Goal: Find contact information: Find contact information

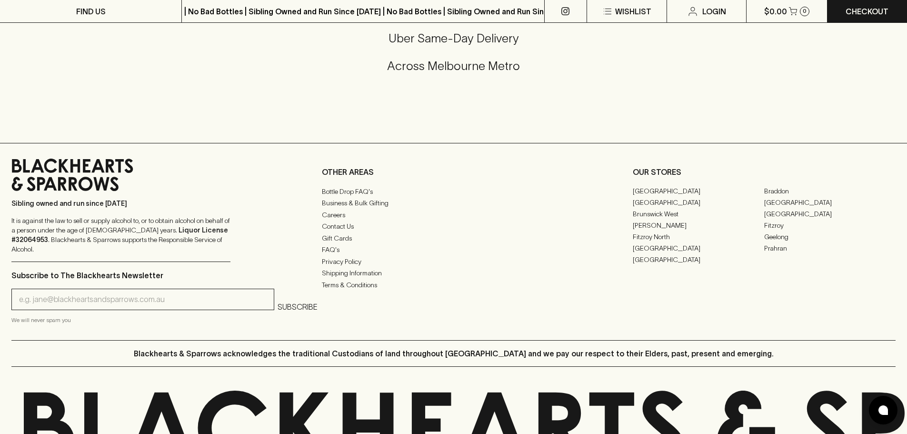
scroll to position [2375, 0]
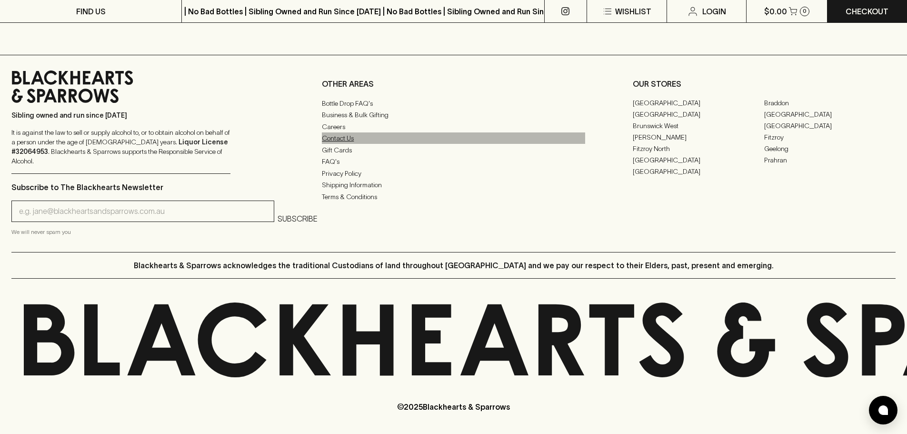
click at [342, 144] on link "Contact Us" at bounding box center [453, 137] width 263 height 11
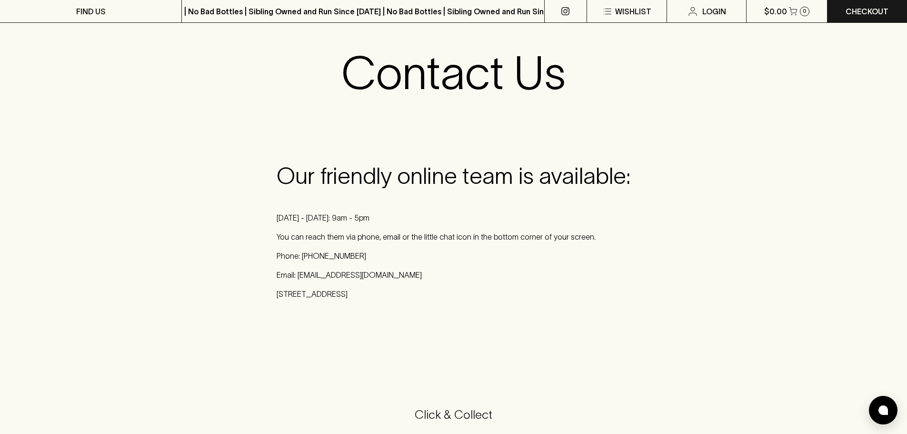
scroll to position [48, 0]
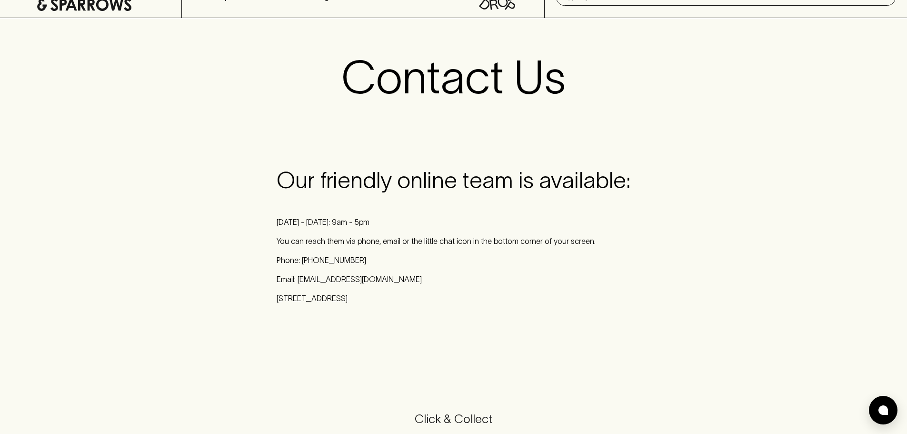
click at [336, 297] on p "[STREET_ADDRESS]" at bounding box center [454, 297] width 354 height 11
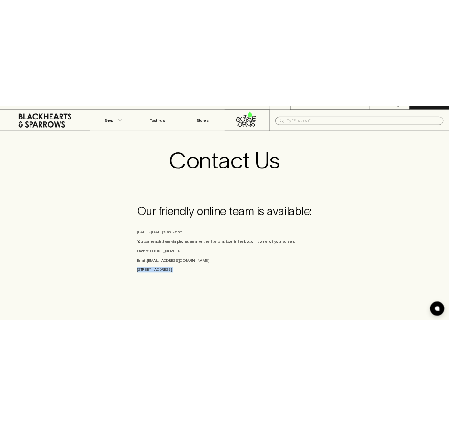
scroll to position [0, 0]
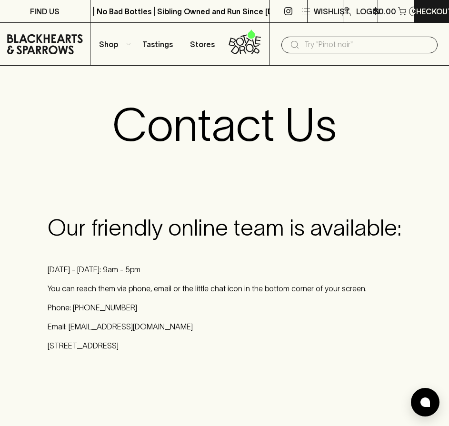
click at [125, 328] on p "Email: [EMAIL_ADDRESS][DOMAIN_NAME]" at bounding box center [225, 326] width 354 height 11
drag, startPoint x: 70, startPoint y: 325, endPoint x: 97, endPoint y: 325, distance: 26.7
click at [76, 325] on p "Email: [EMAIL_ADDRESS][DOMAIN_NAME]" at bounding box center [225, 326] width 354 height 11
drag, startPoint x: 97, startPoint y: 325, endPoint x: 152, endPoint y: 323, distance: 54.8
click at [152, 323] on p "Email: [EMAIL_ADDRESS][DOMAIN_NAME]" at bounding box center [225, 326] width 354 height 11
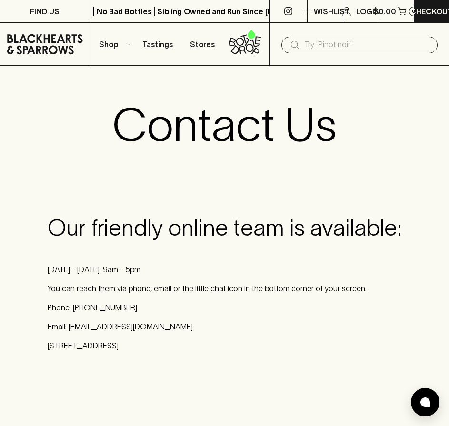
click at [67, 324] on p "Email: [EMAIL_ADDRESS][DOMAIN_NAME]" at bounding box center [225, 326] width 354 height 11
drag, startPoint x: 69, startPoint y: 327, endPoint x: 167, endPoint y: 325, distance: 98.1
click at [167, 325] on p "Email: [EMAIL_ADDRESS][DOMAIN_NAME]" at bounding box center [225, 326] width 354 height 11
copy p "[EMAIL_ADDRESS][DOMAIN_NAME]"
